Goal: Communication & Community: Answer question/provide support

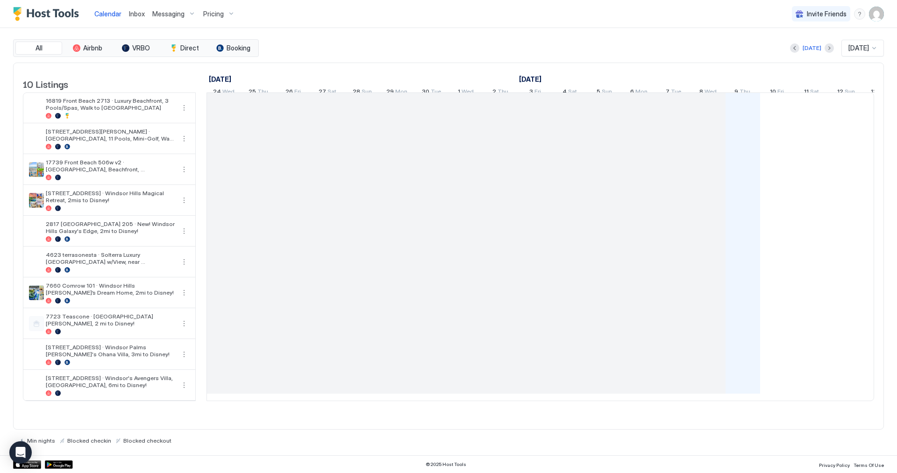
scroll to position [0, 519]
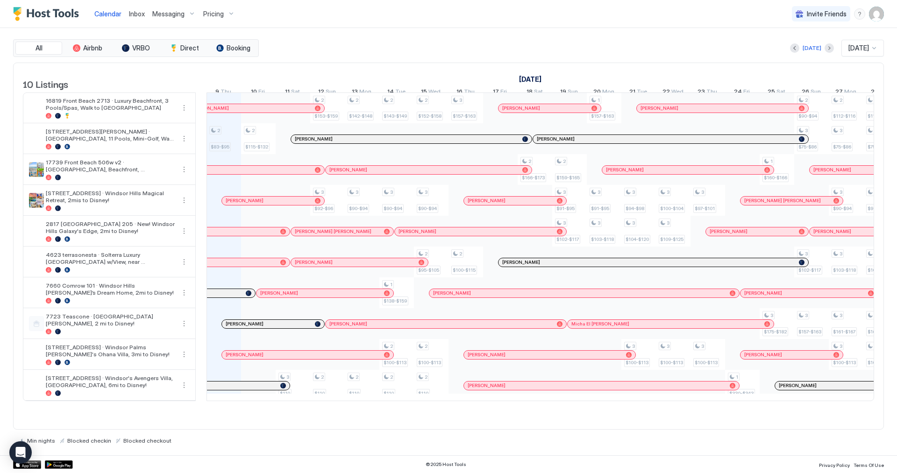
click at [140, 16] on span "Inbox" at bounding box center [137, 14] width 16 height 8
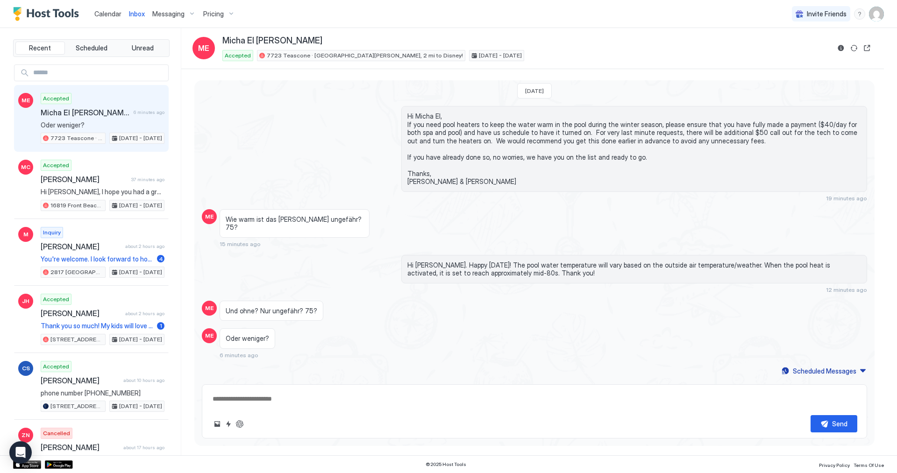
scroll to position [924, 0]
type textarea "*"
click at [177, 11] on span "Messaging" at bounding box center [168, 14] width 32 height 8
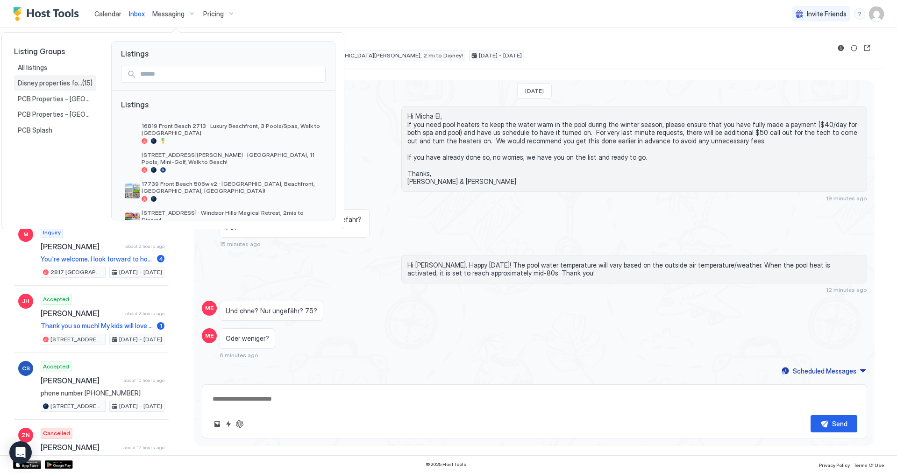
click at [76, 79] on span "Disney properties for US27" at bounding box center [50, 83] width 64 height 8
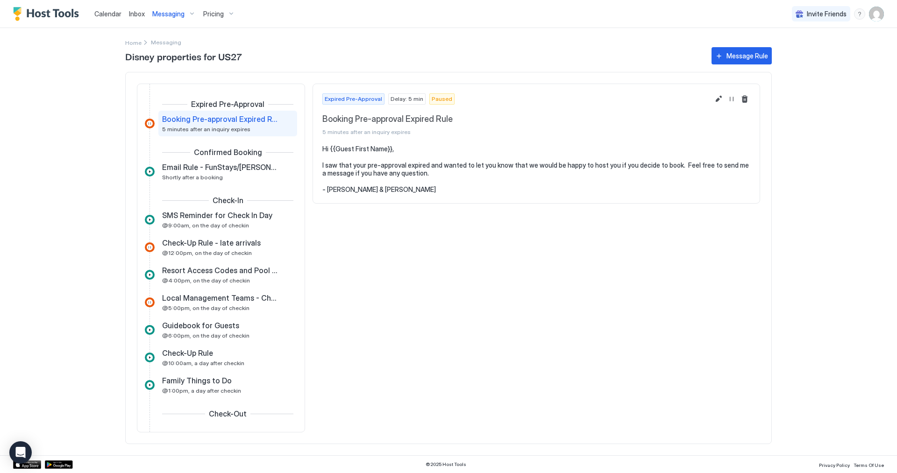
scroll to position [0, 0]
click at [232, 227] on span "@9:00am, on the day of checkin" at bounding box center [205, 226] width 87 height 7
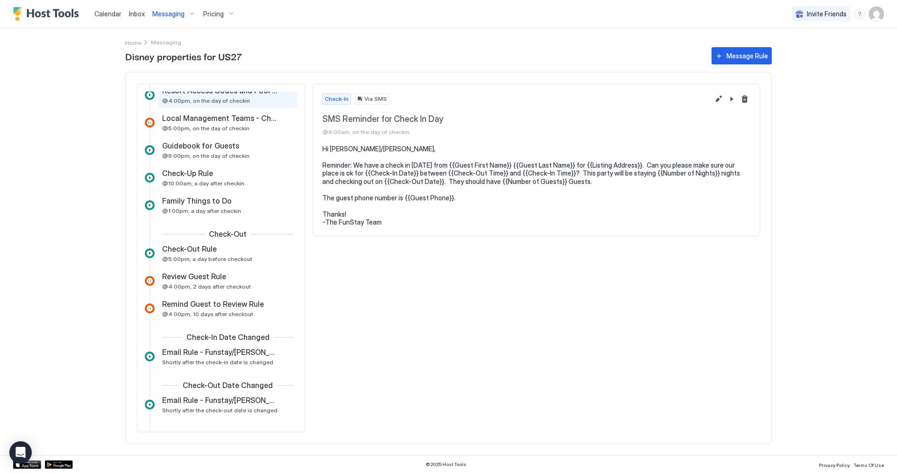
scroll to position [184, 0]
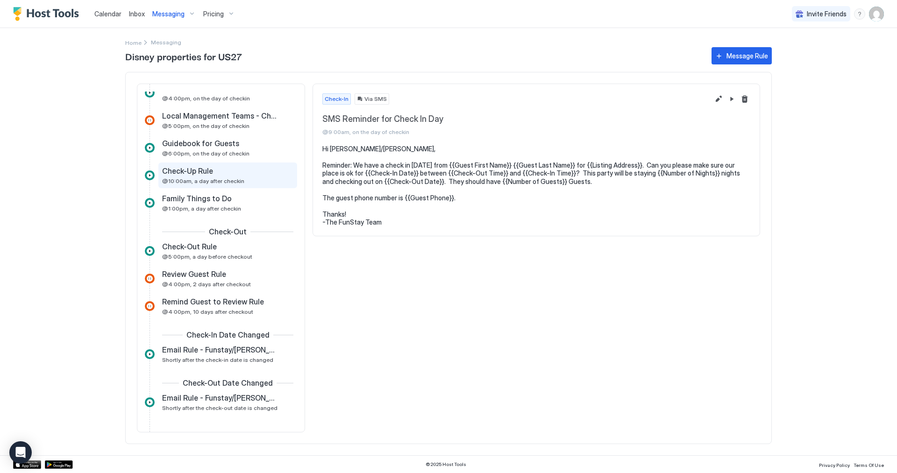
click at [238, 185] on div "Check-Up Rule @10:00am, a day after checkin" at bounding box center [227, 175] width 139 height 26
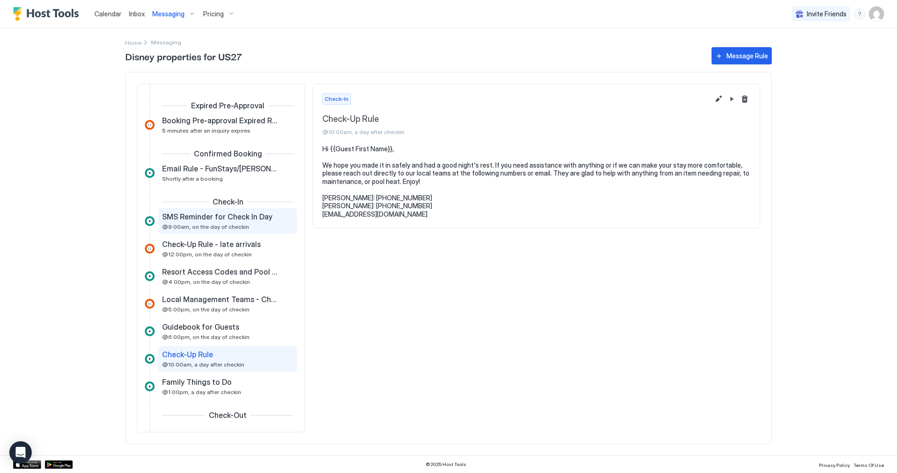
click at [226, 224] on span "@9:00am, on the day of checkin" at bounding box center [205, 226] width 87 height 7
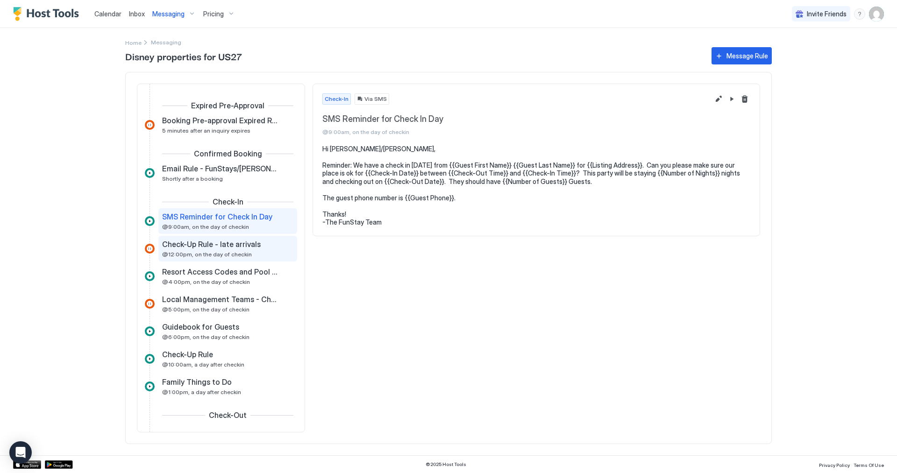
click at [221, 247] on span "Check-Up Rule - late arrivals" at bounding box center [211, 244] width 99 height 9
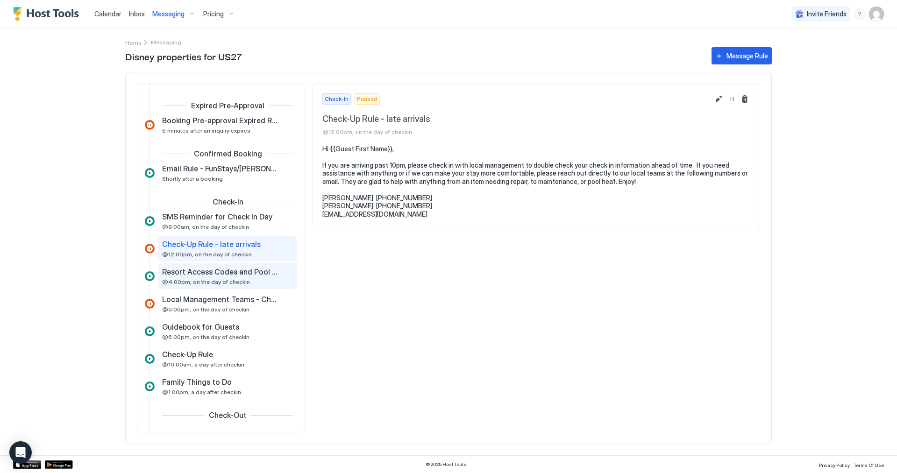
click at [222, 275] on span "Resort Access Codes and Pool Hours" at bounding box center [220, 271] width 116 height 9
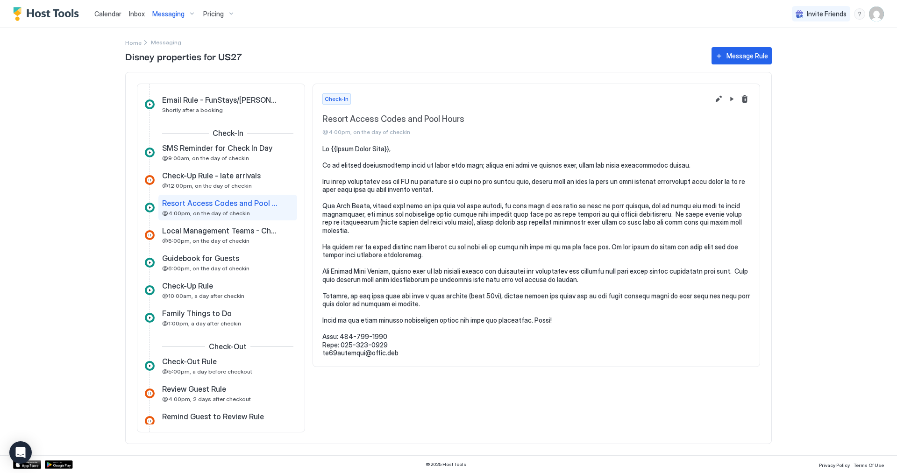
scroll to position [69, 0]
click at [221, 268] on span "@6:00pm, on the day of checkin" at bounding box center [205, 267] width 87 height 7
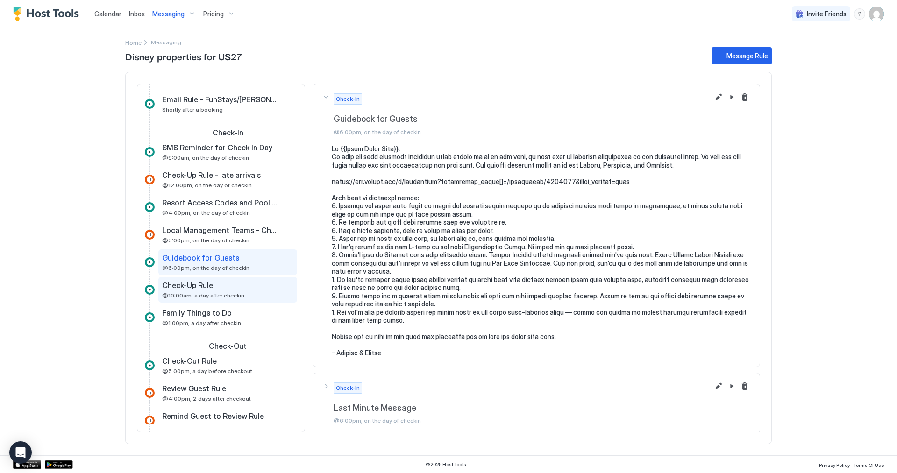
click at [200, 291] on div "Check-Up Rule @10:00am, a day after checkin" at bounding box center [221, 290] width 118 height 18
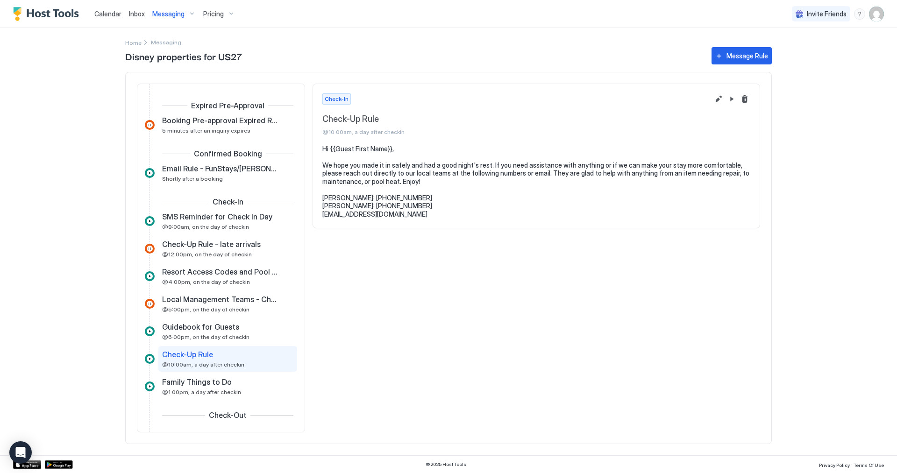
click at [184, 15] on div "Messaging" at bounding box center [173, 14] width 51 height 16
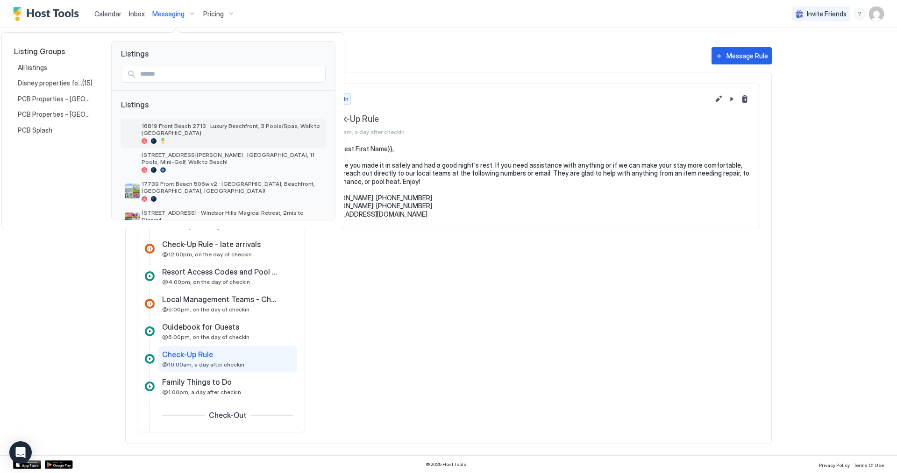
scroll to position [184, 0]
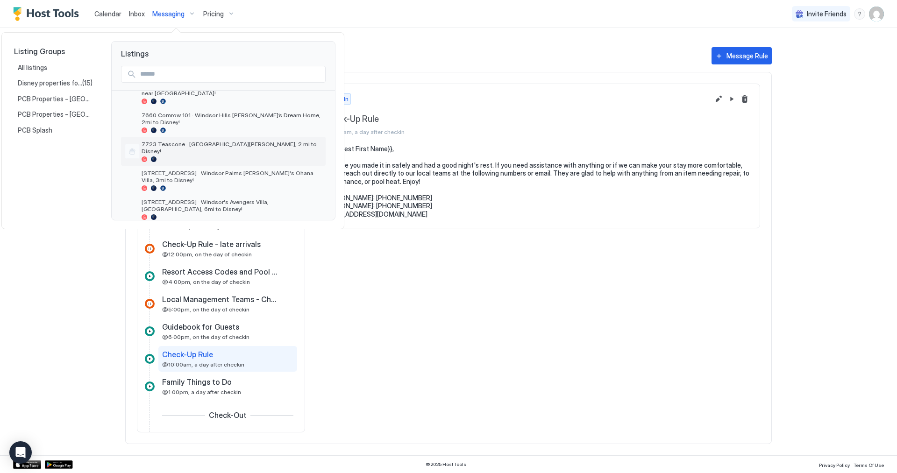
click at [234, 137] on div "7723 Teascone · [GEOGRAPHIC_DATA][PERSON_NAME], 2 mi to Disney!" at bounding box center [223, 151] width 205 height 29
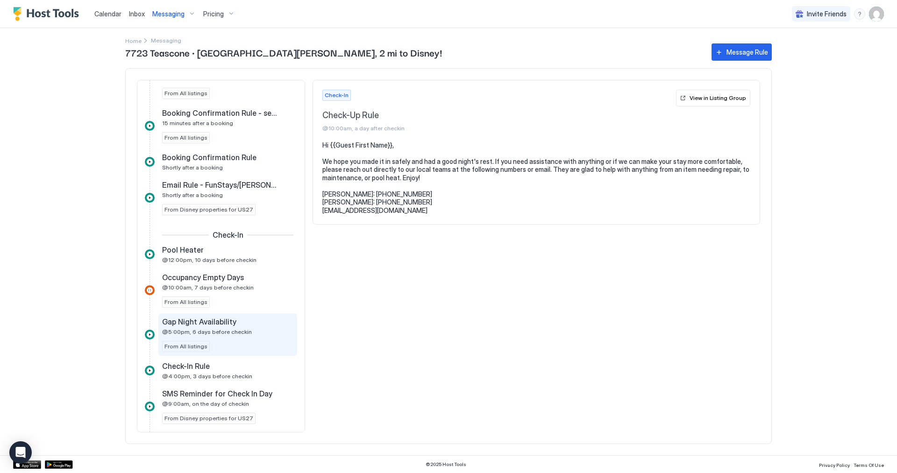
scroll to position [331, 0]
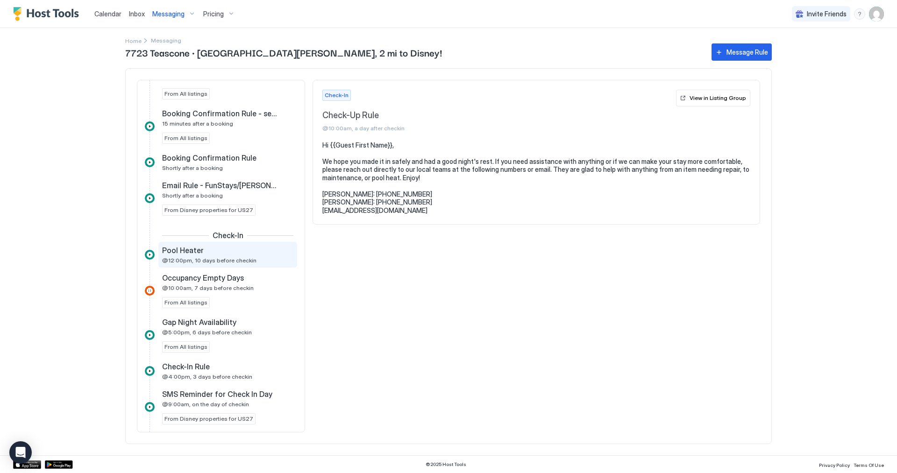
click at [214, 246] on div "Pool Heater" at bounding box center [221, 250] width 118 height 9
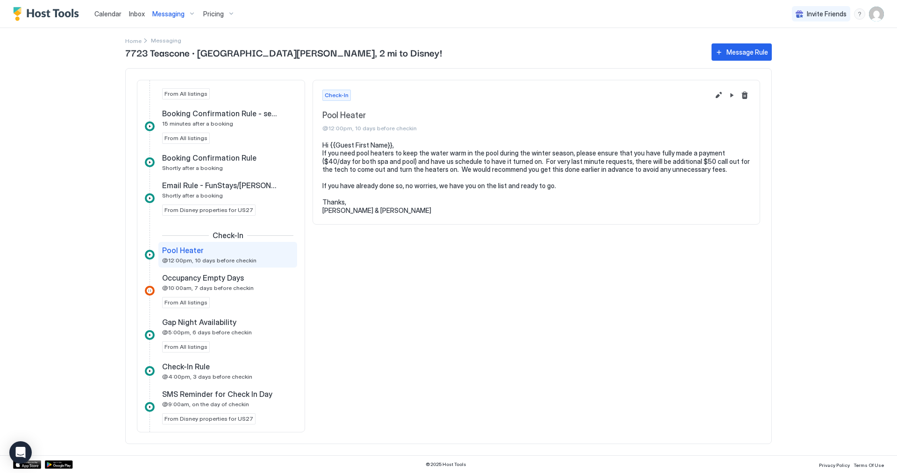
click at [722, 90] on button "Edit message rule" at bounding box center [718, 95] width 11 height 11
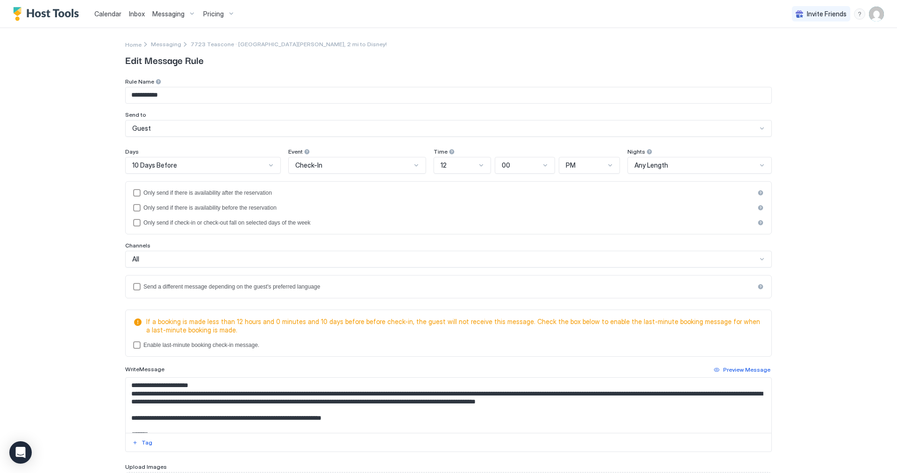
scroll to position [101, 0]
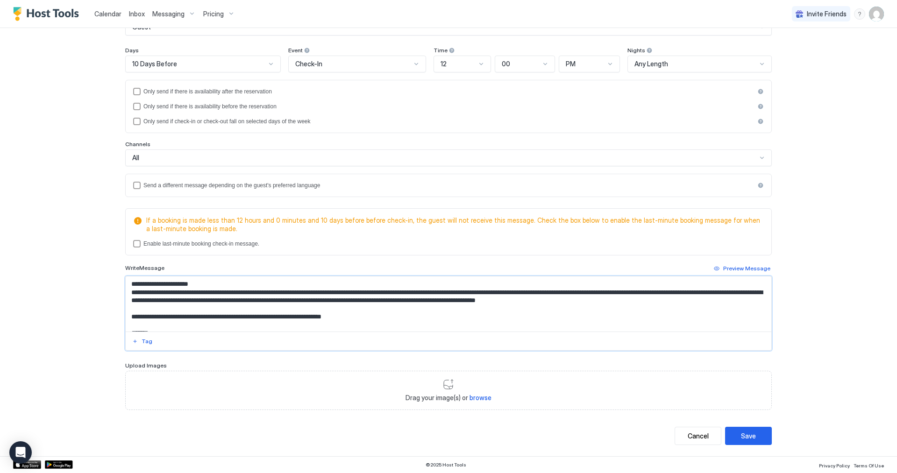
click at [728, 293] on textarea "**********" at bounding box center [448, 303] width 645 height 55
type textarea "**********"
click at [751, 434] on div "Save" at bounding box center [748, 436] width 15 height 10
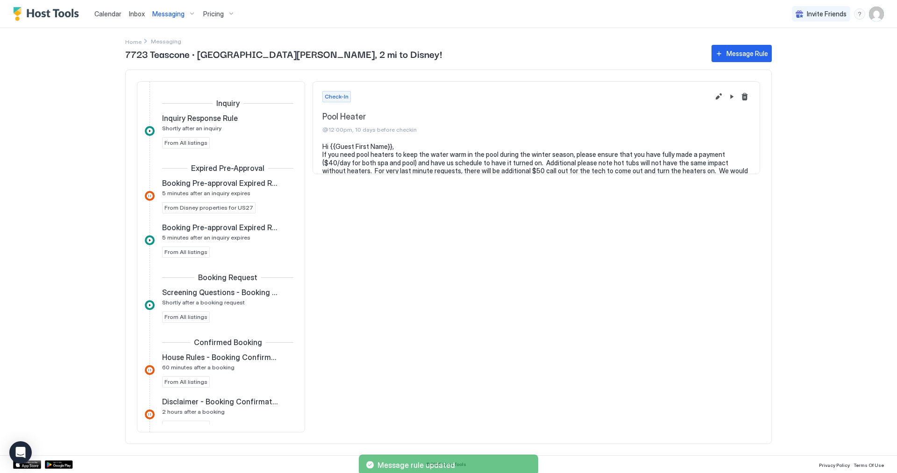
scroll to position [190, 0]
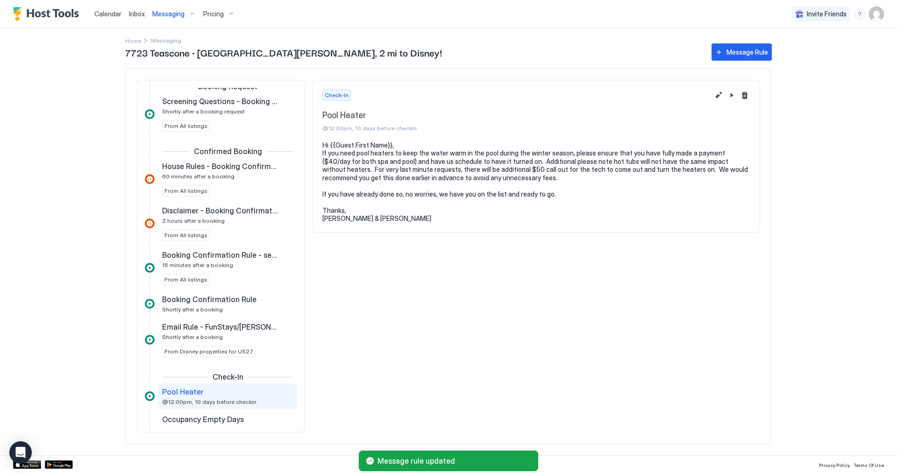
click at [671, 286] on div "Check-In Pool Heater @12:00pm, 10 days before checkin Hi {{Guest First Name}}, …" at bounding box center [535, 256] width 447 height 353
click at [134, 25] on button "Inbox" at bounding box center [136, 14] width 23 height 28
click at [139, 11] on span "Inbox" at bounding box center [137, 14] width 16 height 8
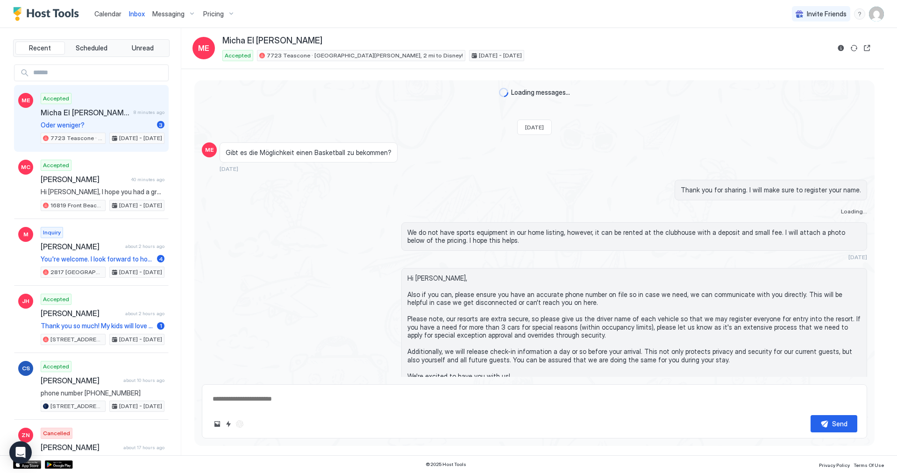
scroll to position [944, 0]
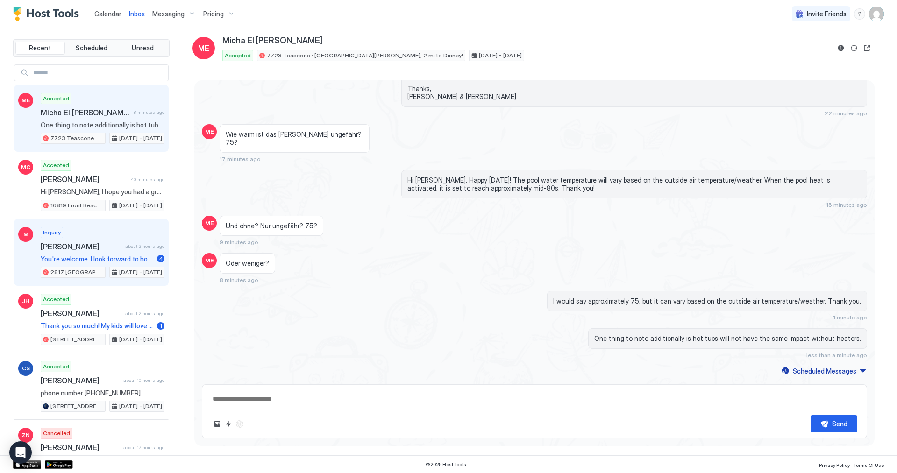
click at [119, 267] on div "[DATE] - [DATE]" at bounding box center [136, 272] width 55 height 11
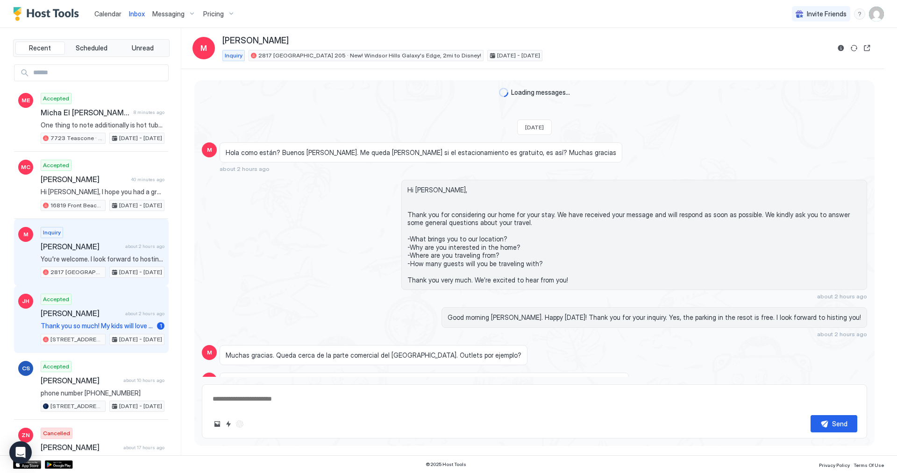
scroll to position [155, 0]
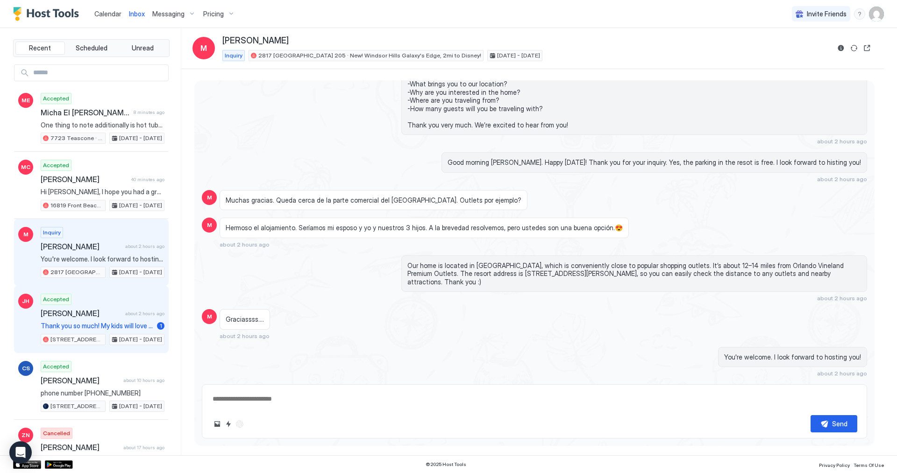
click at [131, 326] on span "Thank you so much! My kids will love it!!" at bounding box center [97, 326] width 113 height 8
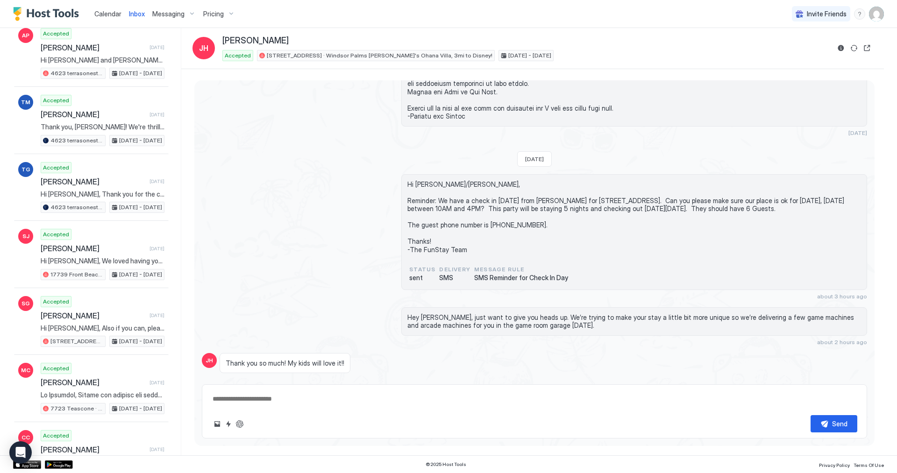
scroll to position [1011, 0]
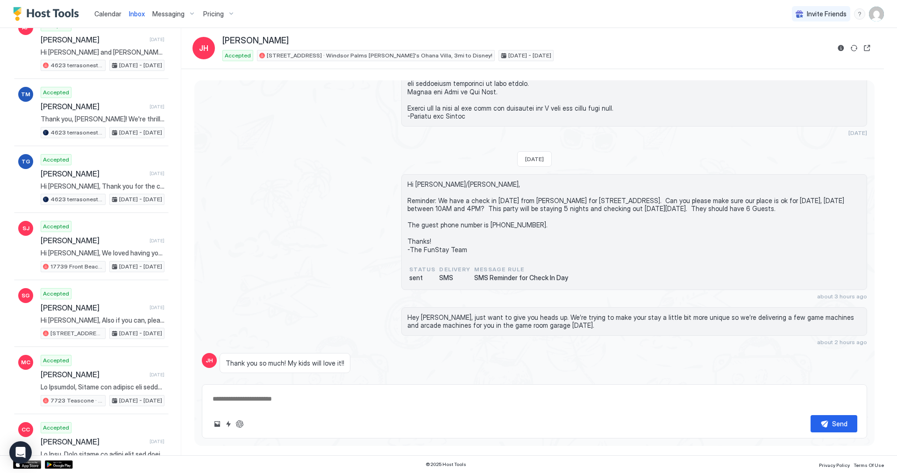
type textarea "*"
click at [112, 14] on span "Calendar" at bounding box center [107, 14] width 27 height 8
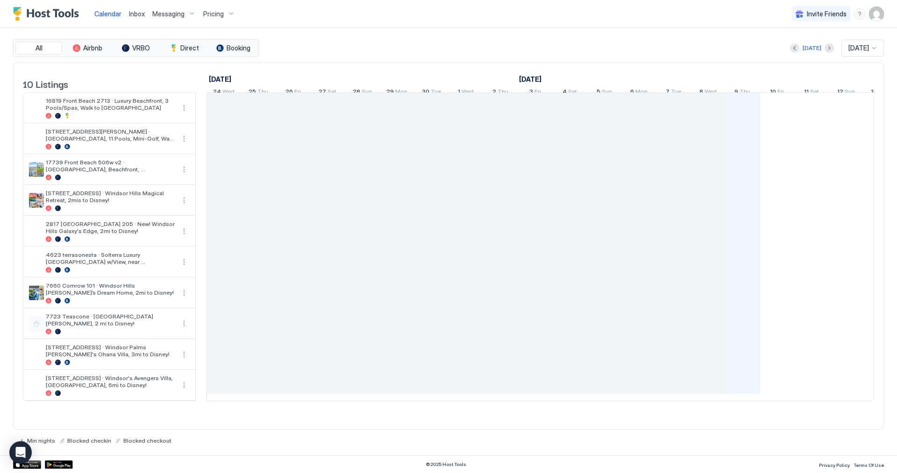
scroll to position [0, 519]
